Goal: Task Accomplishment & Management: Manage account settings

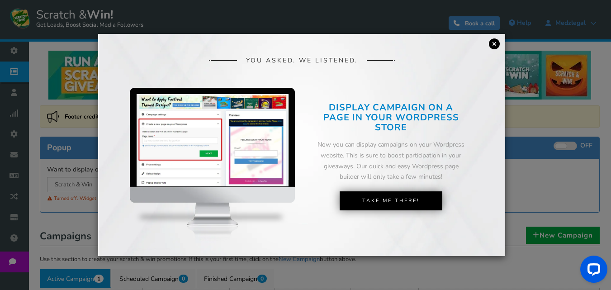
click at [495, 42] on link "×" at bounding box center [494, 43] width 11 height 11
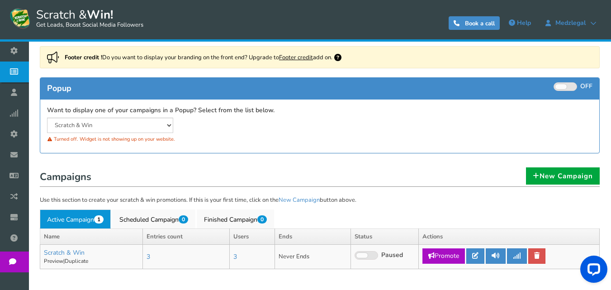
scroll to position [45, 0]
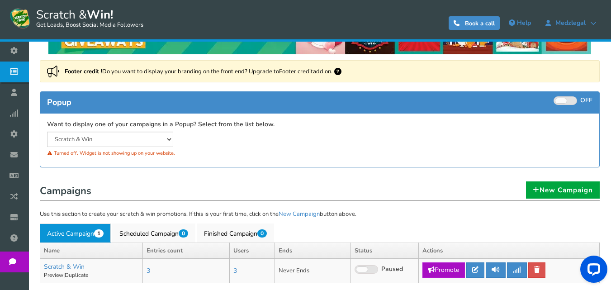
click at [563, 95] on div "Popup ON OFF" at bounding box center [319, 103] width 559 height 22
click at [560, 102] on span at bounding box center [561, 100] width 11 height 5
click at [0, 0] on input "ON OFF" at bounding box center [0, 0] width 0 height 0
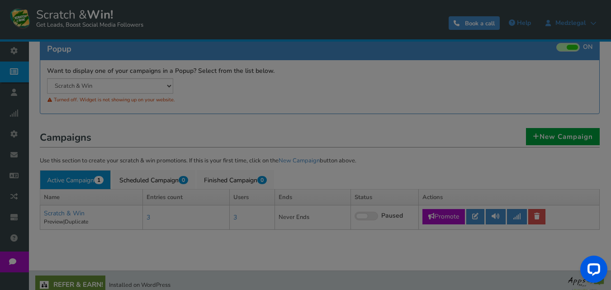
scroll to position [107, 0]
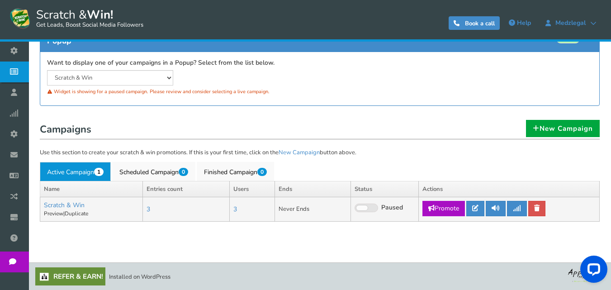
click at [364, 208] on span at bounding box center [362, 207] width 11 height 5
click at [355, 208] on input "Live Paused" at bounding box center [355, 208] width 0 height 6
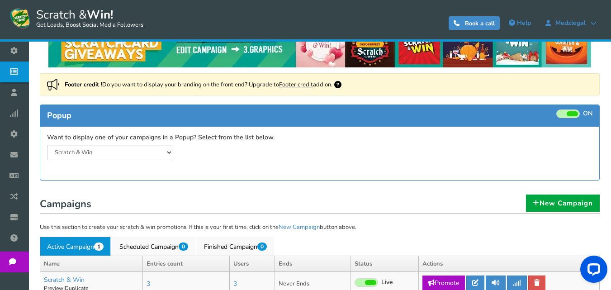
scroll to position [16, 0]
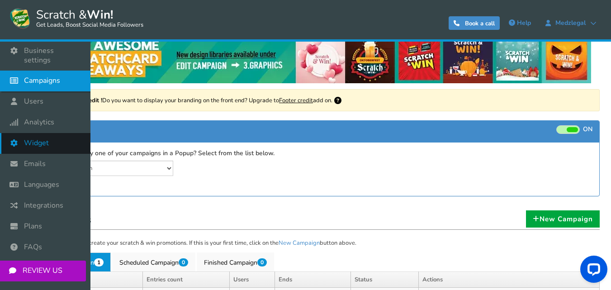
click at [35, 138] on span "Widget" at bounding box center [36, 143] width 25 height 10
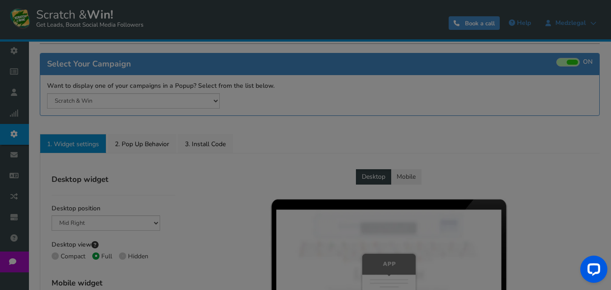
radio input "true"
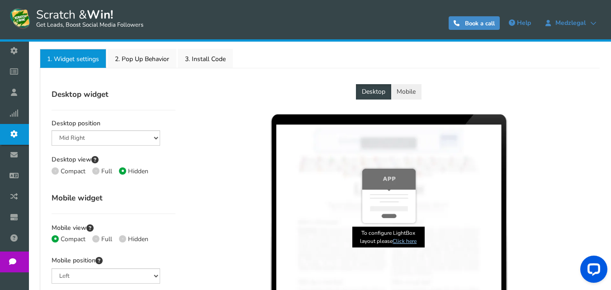
scroll to position [181, 0]
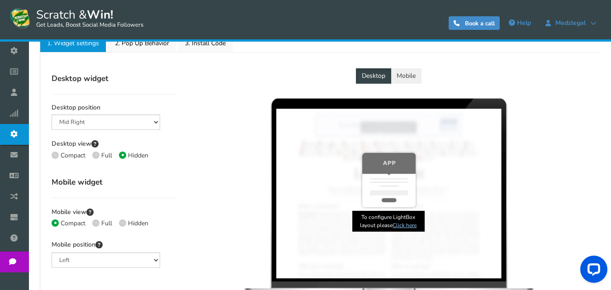
click at [98, 153] on span at bounding box center [95, 155] width 7 height 7
click at [98, 153] on input "Full" at bounding box center [95, 156] width 6 height 6
radio input "true"
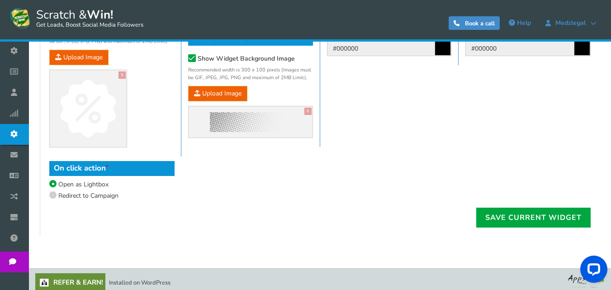
scroll to position [604, 0]
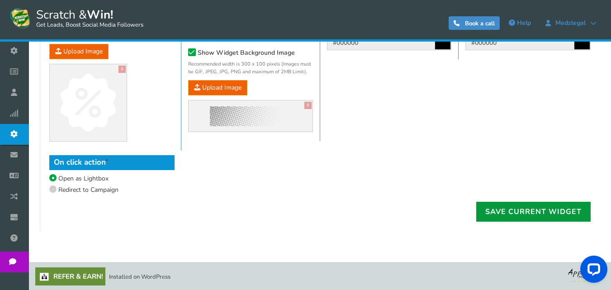
click at [501, 206] on link "Save current widget" at bounding box center [533, 212] width 114 height 20
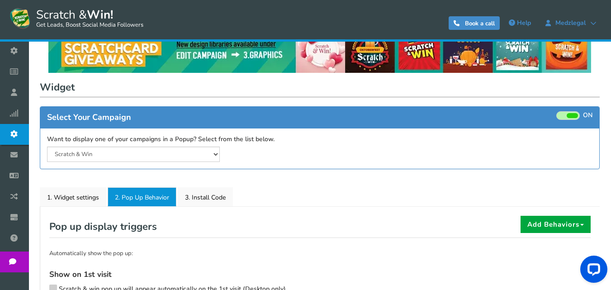
scroll to position [0, 0]
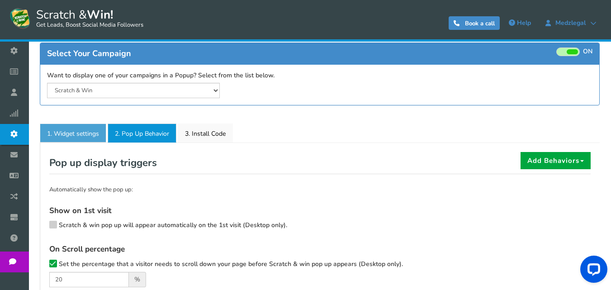
click at [89, 135] on link "1. Widget settings" at bounding box center [73, 133] width 67 height 19
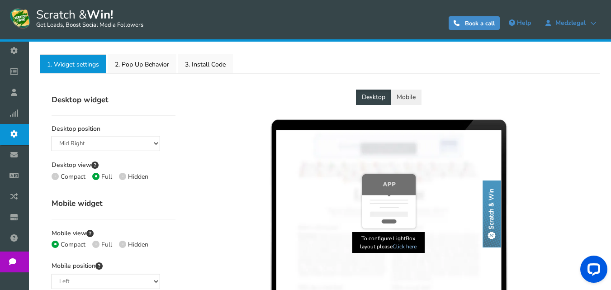
scroll to position [181, 0]
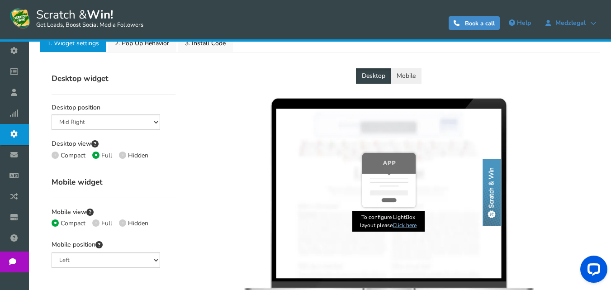
click at [411, 227] on link "Click here" at bounding box center [405, 225] width 24 height 7
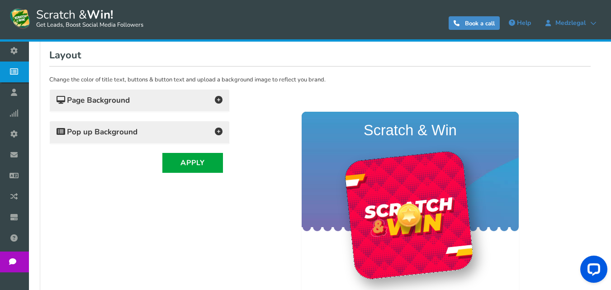
scroll to position [157, 0]
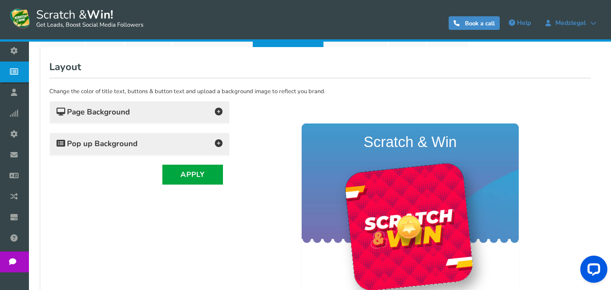
click at [170, 105] on div "Page Background" at bounding box center [140, 112] width 180 height 22
click at [206, 114] on h4 "Page Background" at bounding box center [140, 112] width 166 height 13
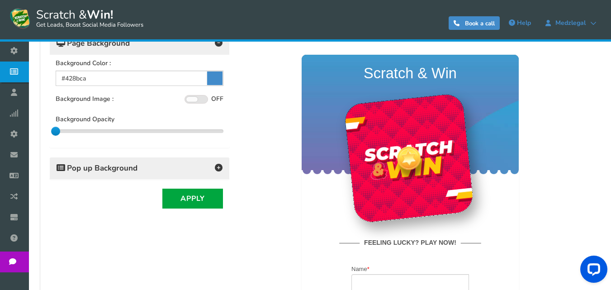
scroll to position [247, 0]
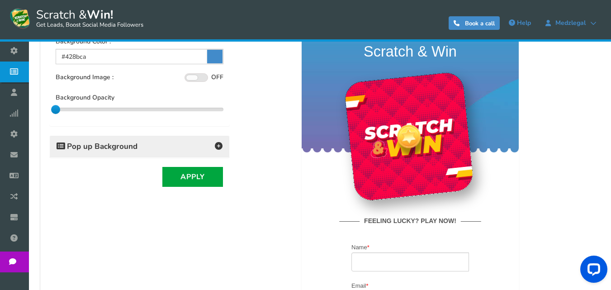
click at [203, 144] on h4 "Pop up Background" at bounding box center [140, 146] width 166 height 13
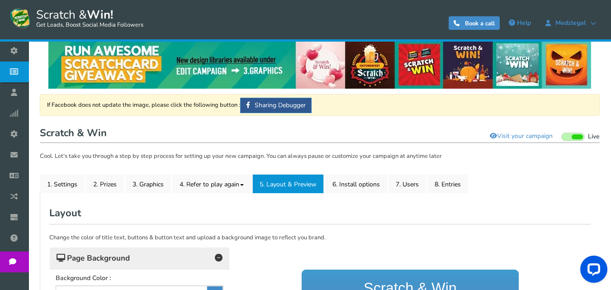
scroll to position [0, 0]
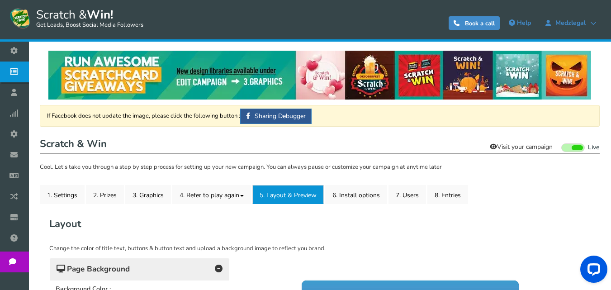
click at [516, 145] on link "Visit your campaign" at bounding box center [521, 146] width 75 height 15
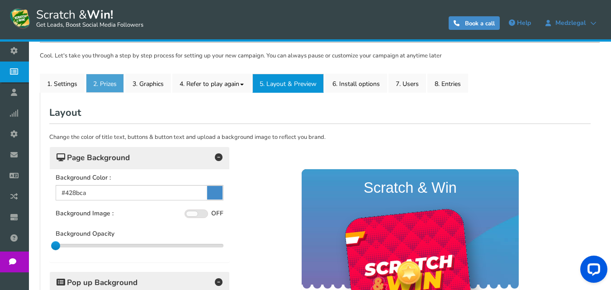
scroll to position [90, 0]
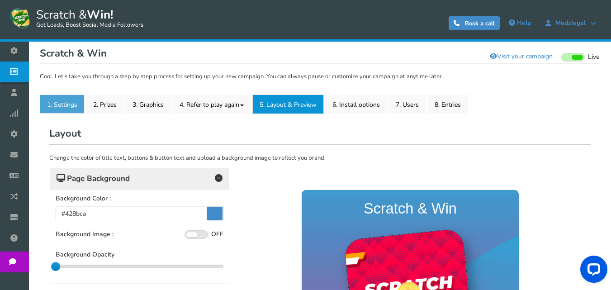
click at [64, 100] on link "1. Settings" at bounding box center [62, 104] width 45 height 19
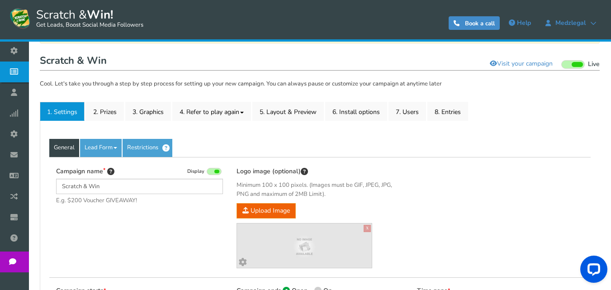
scroll to position [67, 0]
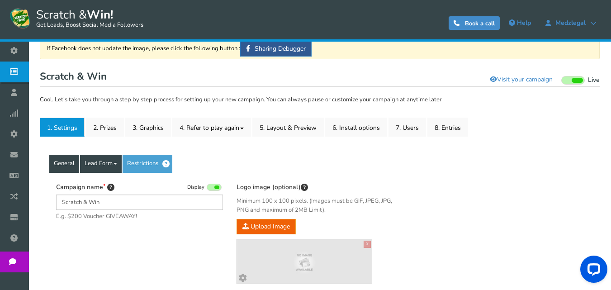
click at [105, 162] on link "Lead Form" at bounding box center [101, 164] width 42 height 18
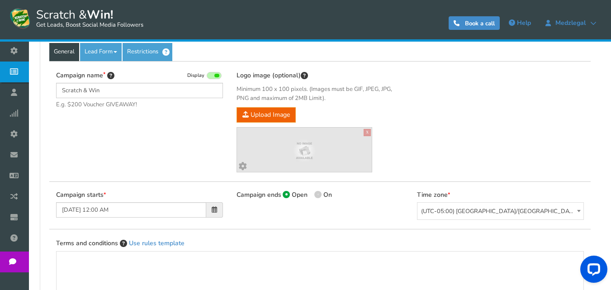
scroll to position [158, 0]
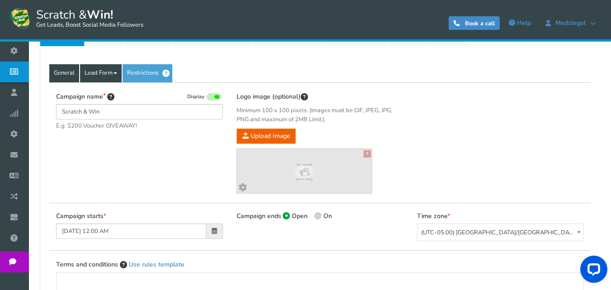
click at [104, 77] on link "Lead Form" at bounding box center [101, 73] width 42 height 18
click at [182, 147] on div "Campaign name Display [PERSON_NAME] & Win E.g. $200 Voucher GIVEAWAY! Hide tota…" at bounding box center [320, 142] width 542 height 121
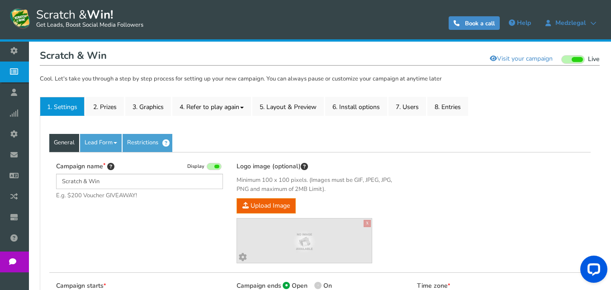
scroll to position [67, 0]
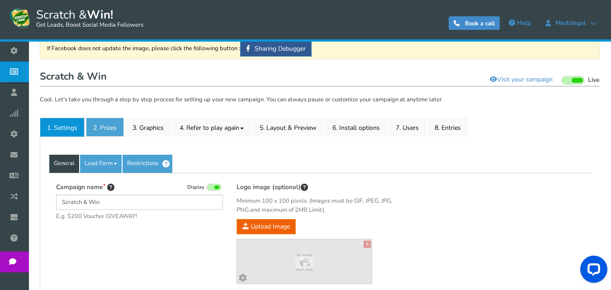
click at [103, 124] on link "2. Prizes" at bounding box center [105, 127] width 38 height 19
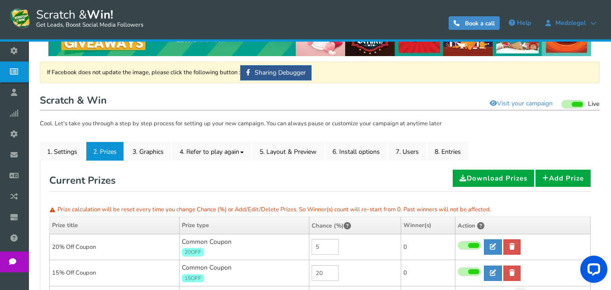
scroll to position [22, 0]
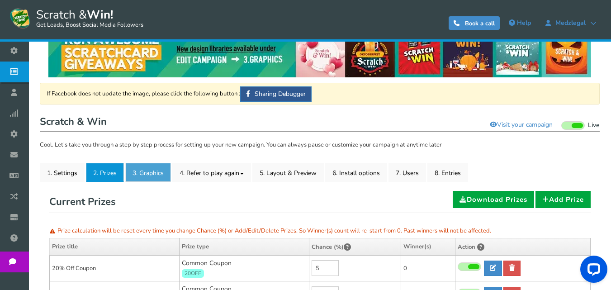
click at [153, 175] on link "3. Graphics" at bounding box center [148, 172] width 46 height 19
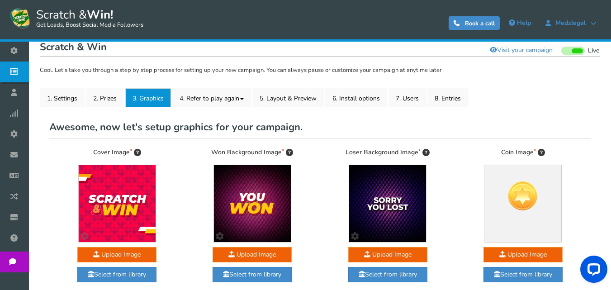
scroll to position [81, 0]
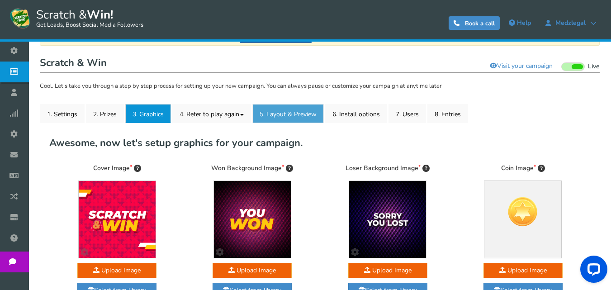
click at [292, 112] on link "5. Layout & Preview" at bounding box center [287, 113] width 71 height 19
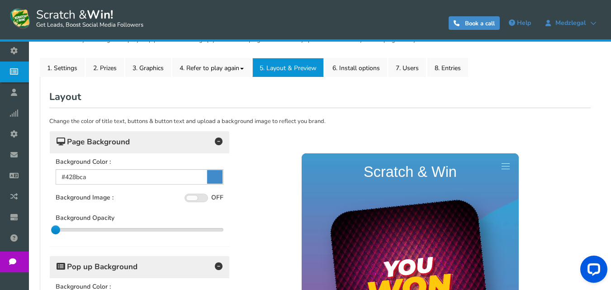
scroll to position [126, 0]
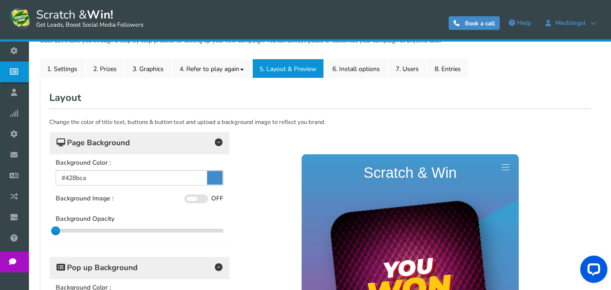
click at [179, 138] on h4 "Page Background" at bounding box center [140, 143] width 166 height 13
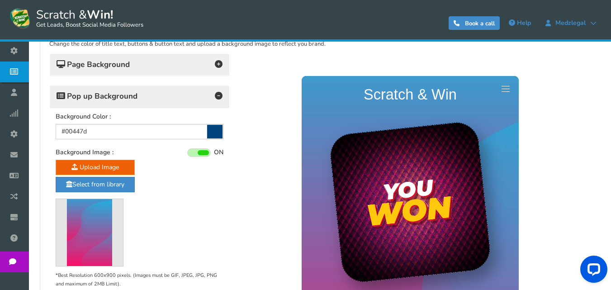
scroll to position [217, 0]
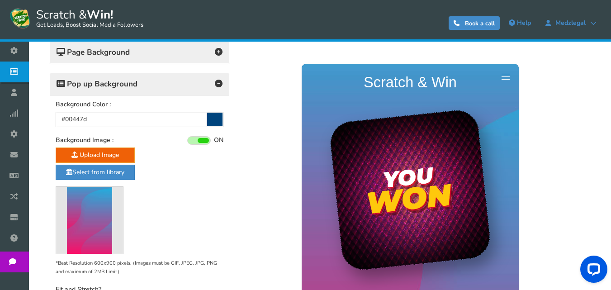
click at [195, 80] on h4 "Pop up Background" at bounding box center [140, 84] width 166 height 13
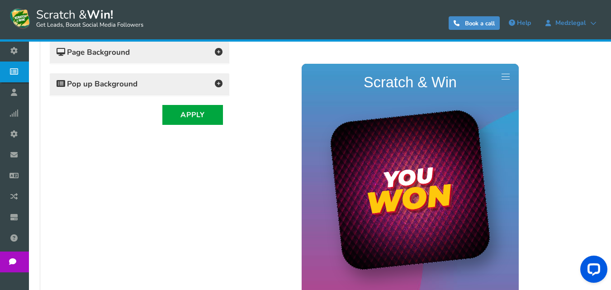
click at [99, 80] on span "Pop up Background" at bounding box center [97, 84] width 81 height 9
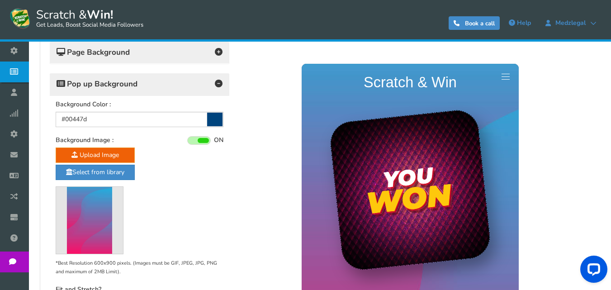
click at [99, 80] on span "Pop up Background" at bounding box center [97, 84] width 81 height 9
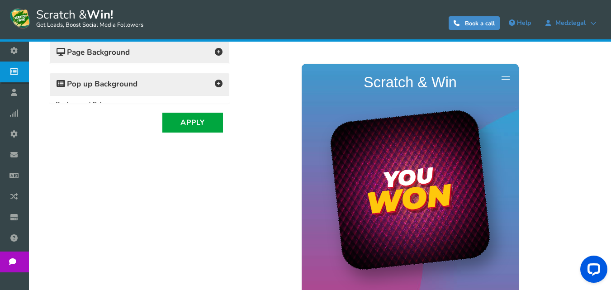
click at [99, 80] on span "Pop up Background" at bounding box center [97, 84] width 81 height 9
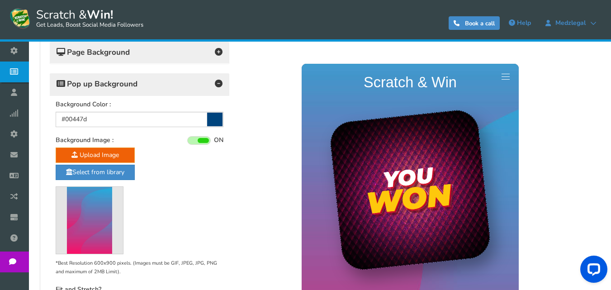
click at [105, 86] on span "Pop up Background" at bounding box center [97, 84] width 81 height 9
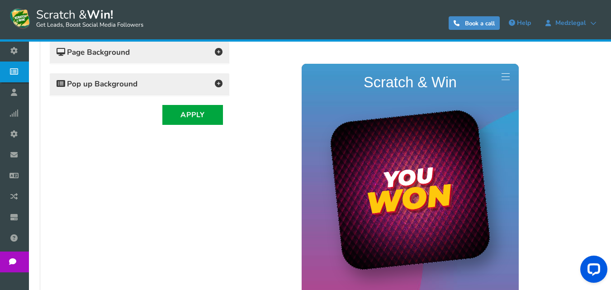
click at [508, 74] on link at bounding box center [506, 76] width 16 height 16
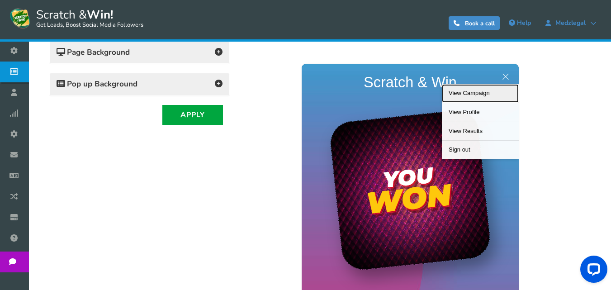
click at [481, 92] on link "View Campaign" at bounding box center [480, 93] width 77 height 19
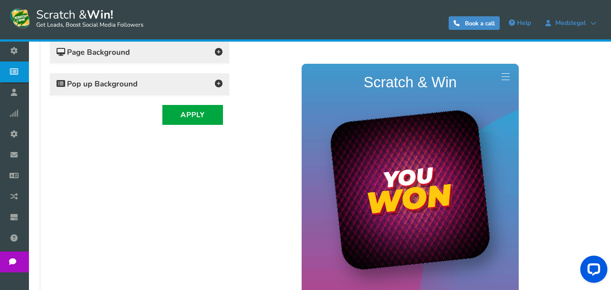
click at [508, 74] on link at bounding box center [506, 76] width 16 height 16
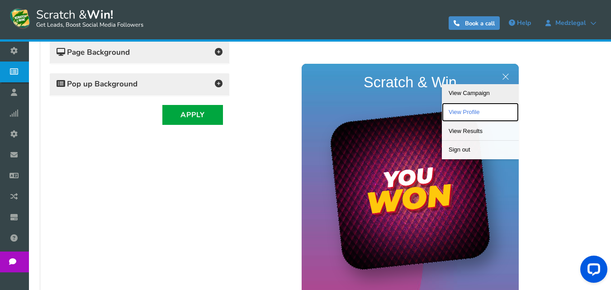
click at [472, 111] on link "View Profile" at bounding box center [480, 111] width 77 height 19
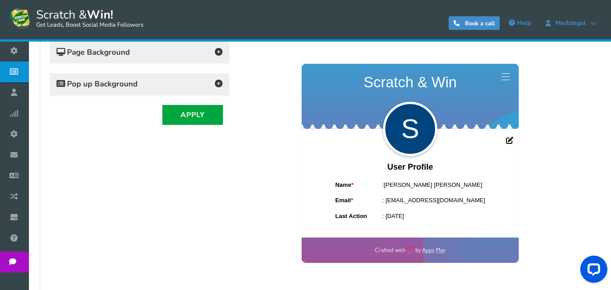
click at [502, 76] on span at bounding box center [506, 76] width 8 height 0
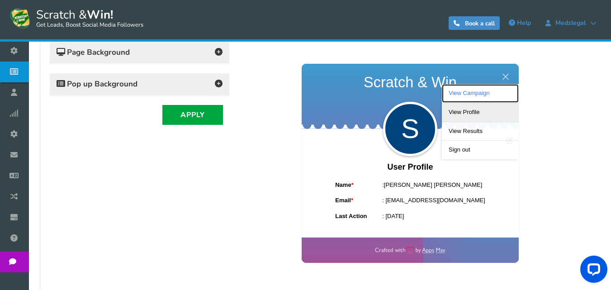
click at [485, 95] on link "View Campaign" at bounding box center [480, 93] width 77 height 19
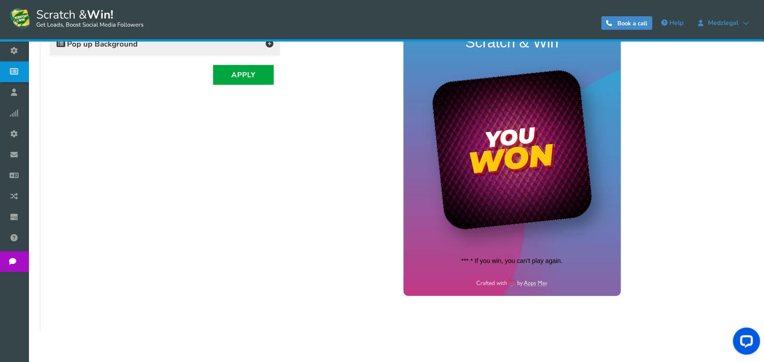
scroll to position [200, 0]
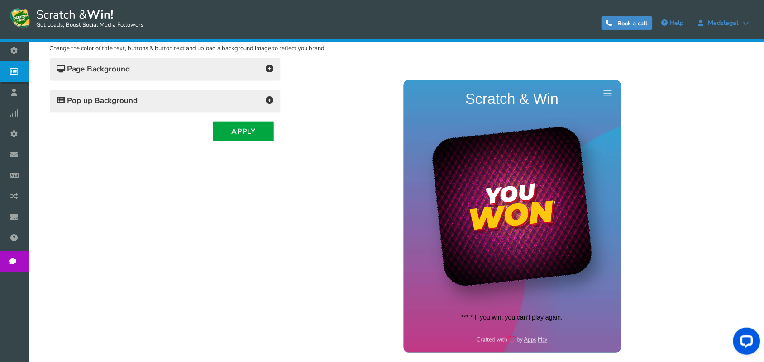
click at [115, 234] on div "Change the color of title text, buttons & button text and upload a background i…" at bounding box center [396, 207] width 694 height 344
click at [612, 92] on link at bounding box center [607, 93] width 16 height 16
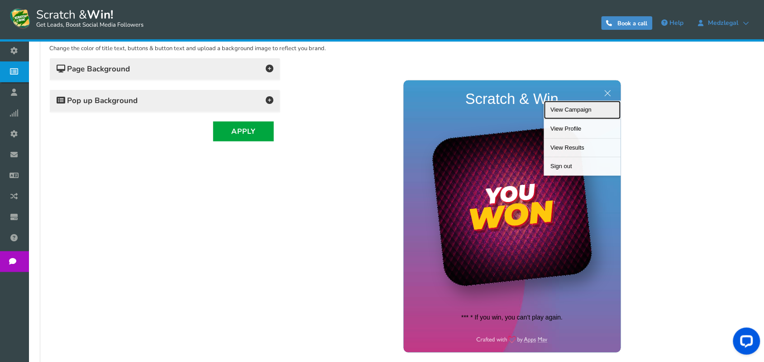
click at [586, 107] on link "View Campaign" at bounding box center [582, 109] width 77 height 19
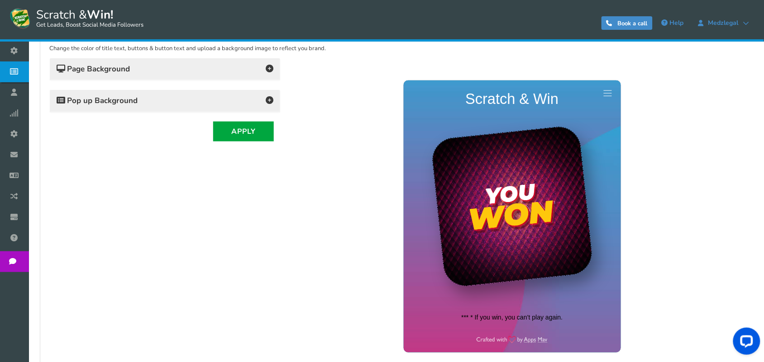
click at [608, 91] on link at bounding box center [607, 93] width 16 height 16
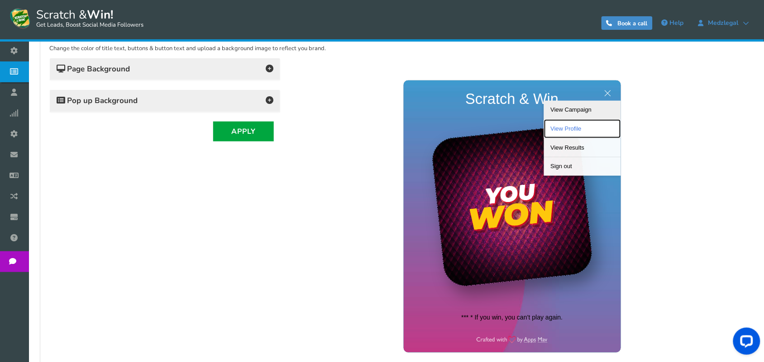
click at [584, 130] on link "View Profile" at bounding box center [582, 128] width 77 height 19
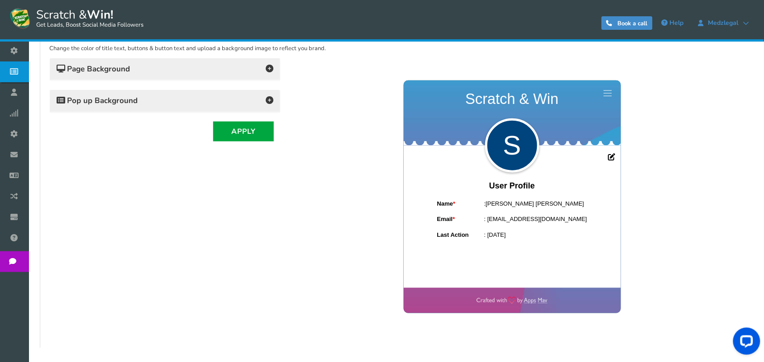
click at [109, 227] on div "Change the color of title text, buttons & button text and upload a background i…" at bounding box center [396, 187] width 694 height 304
click at [608, 93] on span at bounding box center [608, 93] width 8 height 0
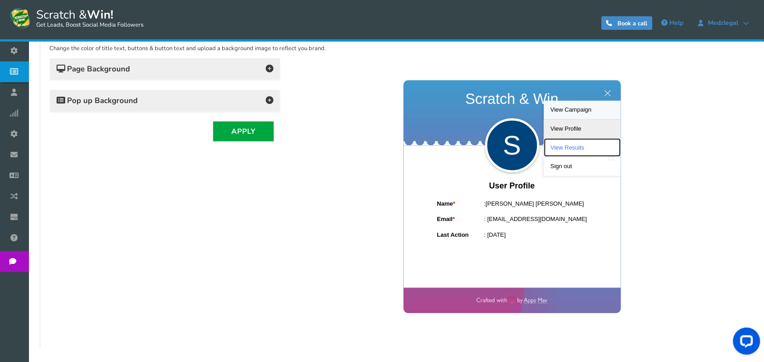
click at [582, 145] on link "View Results" at bounding box center [582, 147] width 77 height 19
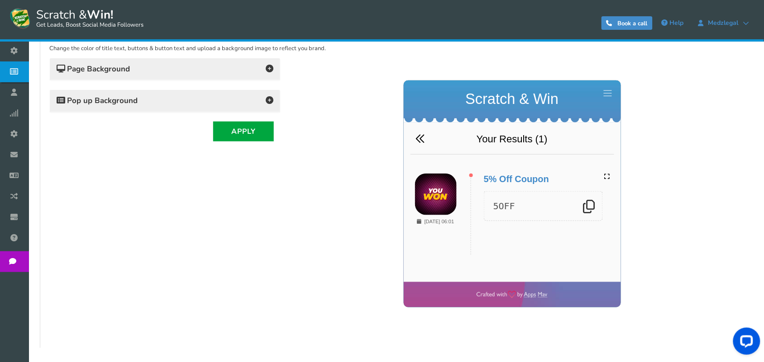
click at [618, 135] on div at bounding box center [511, 196] width 449 height 279
click at [609, 94] on link at bounding box center [607, 93] width 16 height 16
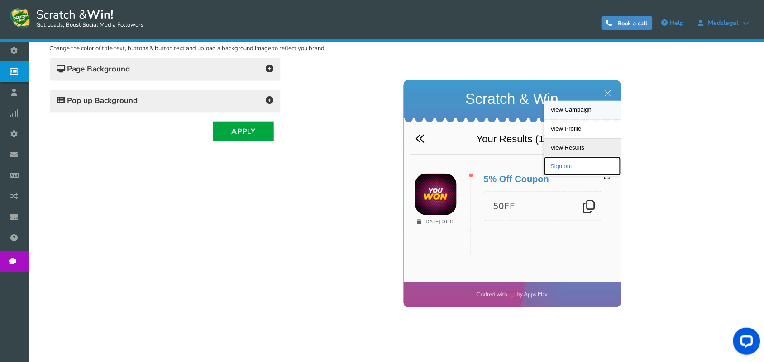
click at [573, 165] on link "Sign out" at bounding box center [582, 166] width 77 height 19
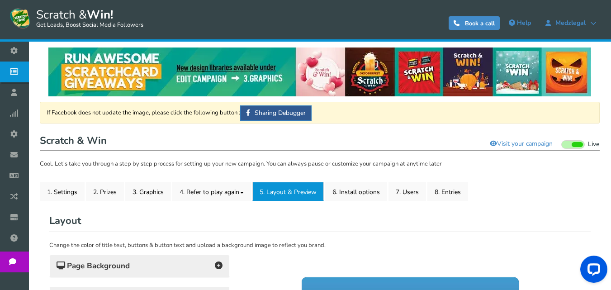
scroll to position [0, 0]
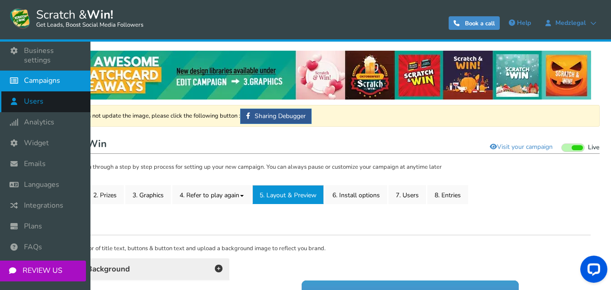
click at [35, 97] on span "Users" at bounding box center [33, 102] width 19 height 10
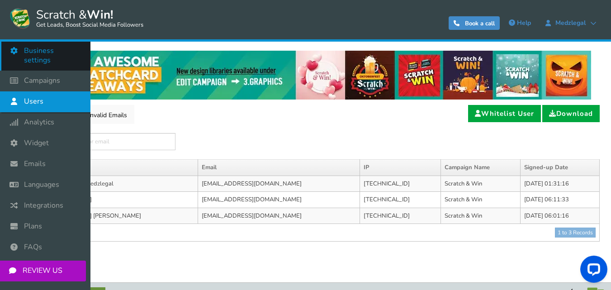
click at [42, 52] on span "Business settings" at bounding box center [52, 55] width 57 height 19
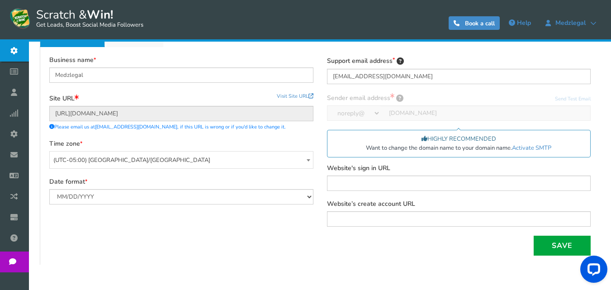
scroll to position [179, 0]
